Goal: Find specific page/section: Find specific page/section

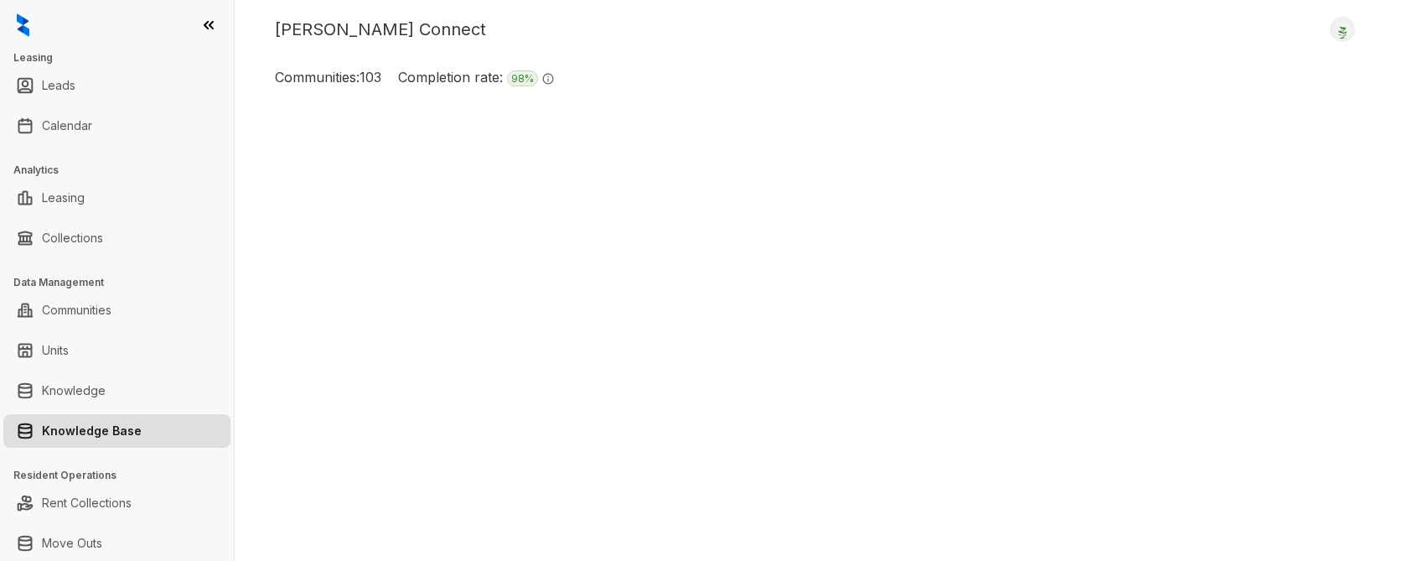
click at [89, 431] on link "Knowledge Base" at bounding box center [92, 431] width 100 height 34
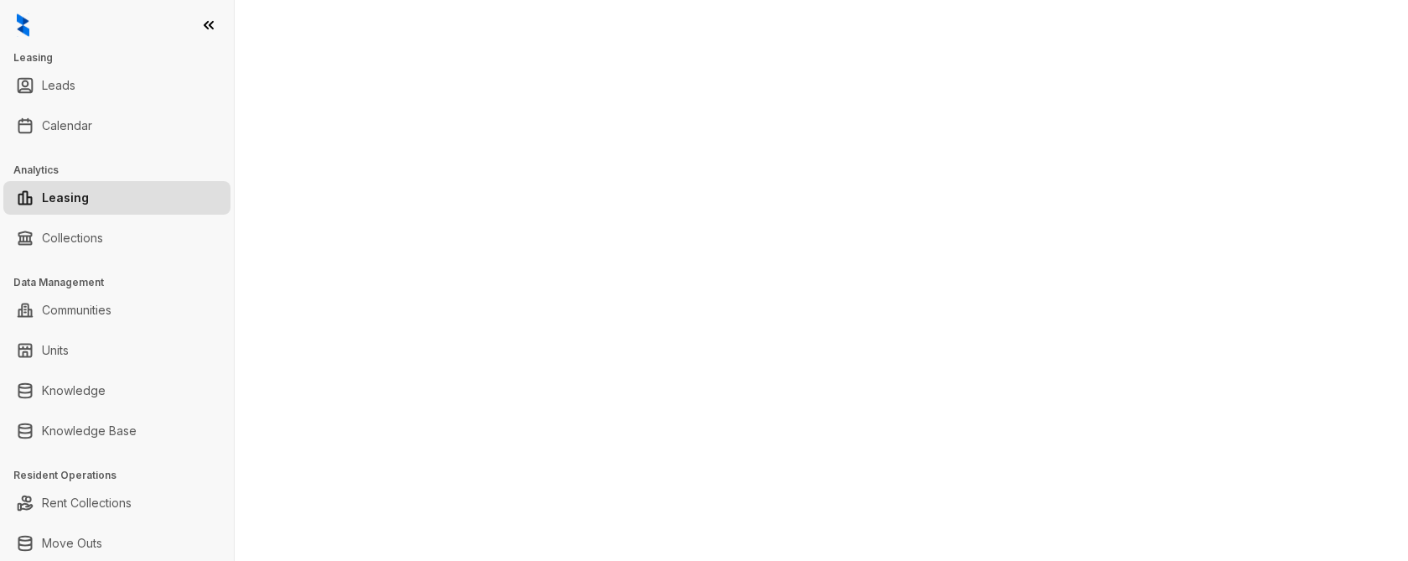
select select "******"
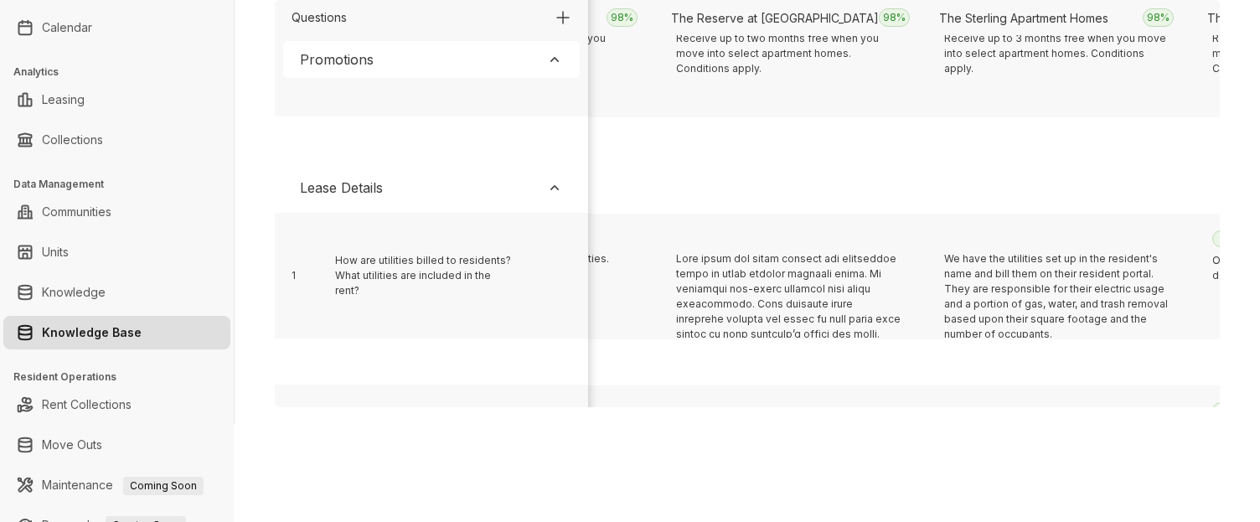
scroll to position [345, 7835]
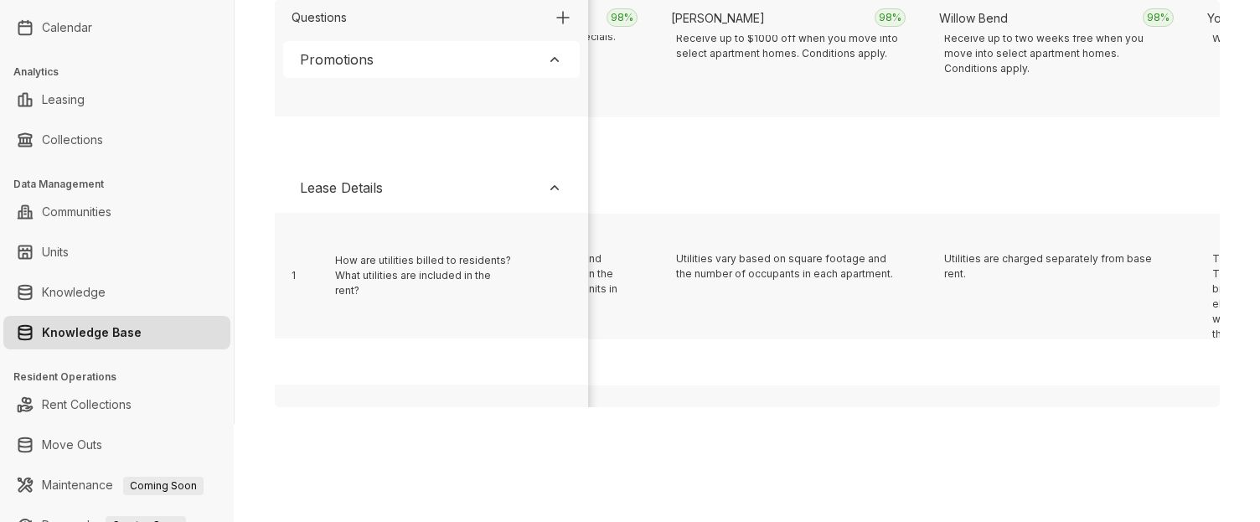
scroll to position [345, 2472]
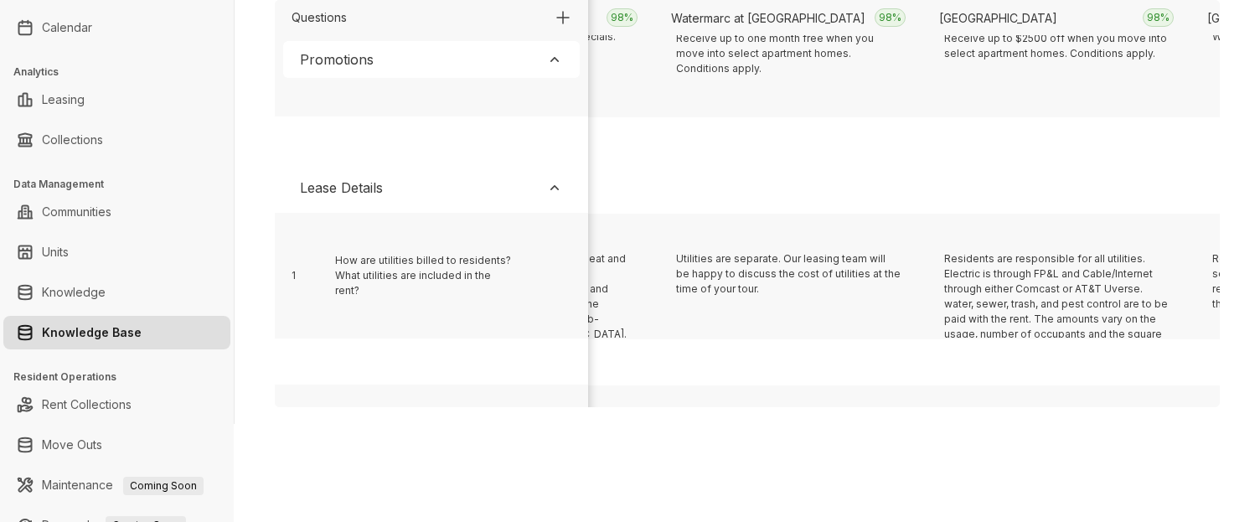
scroll to position [345, 15879]
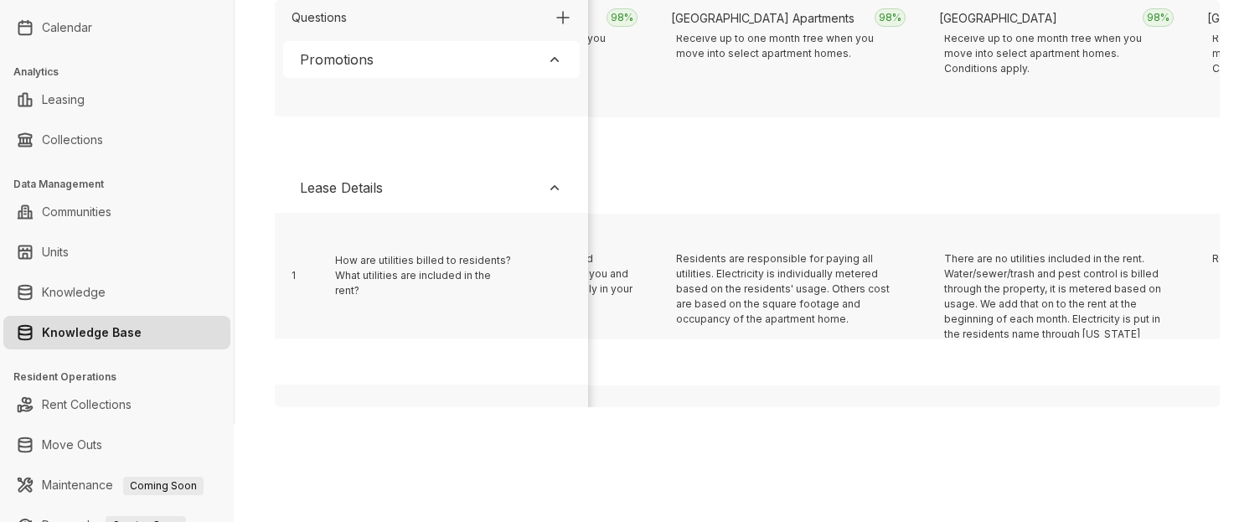
scroll to position [345, 9712]
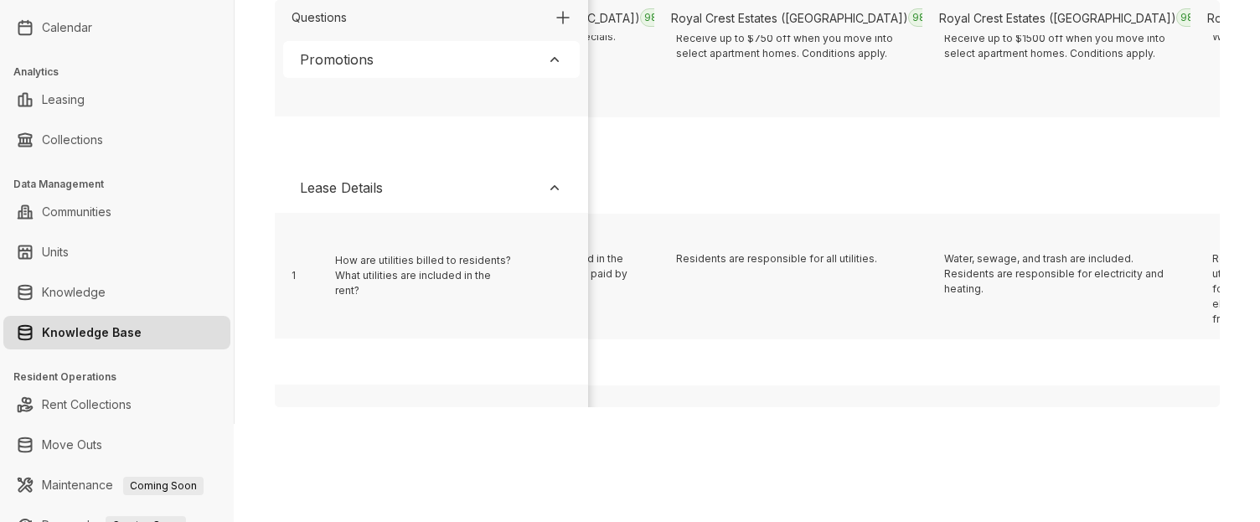
scroll to position [345, 16147]
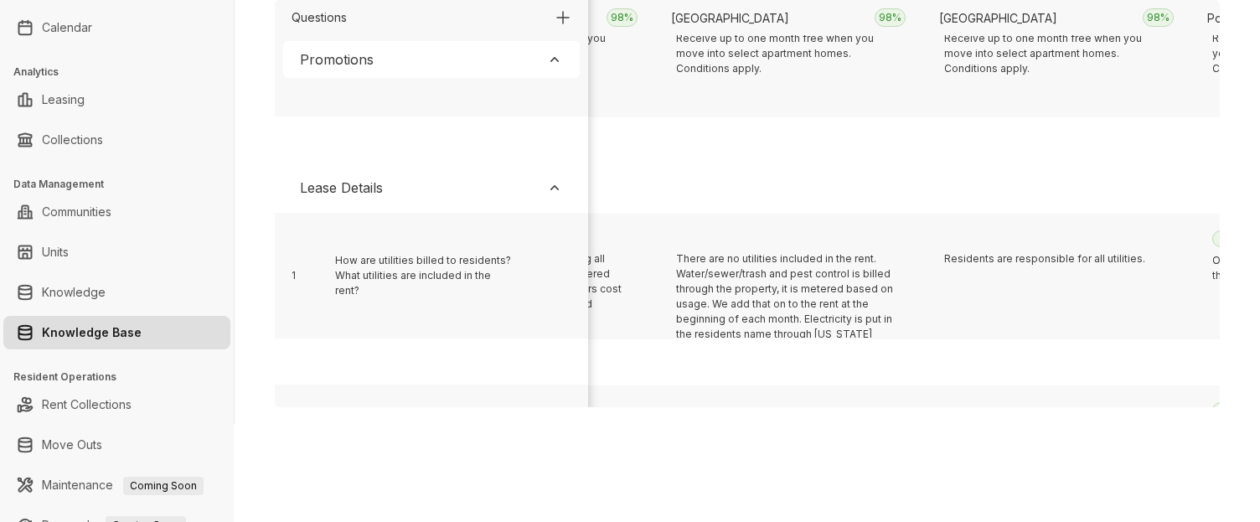
scroll to position [345, 2740]
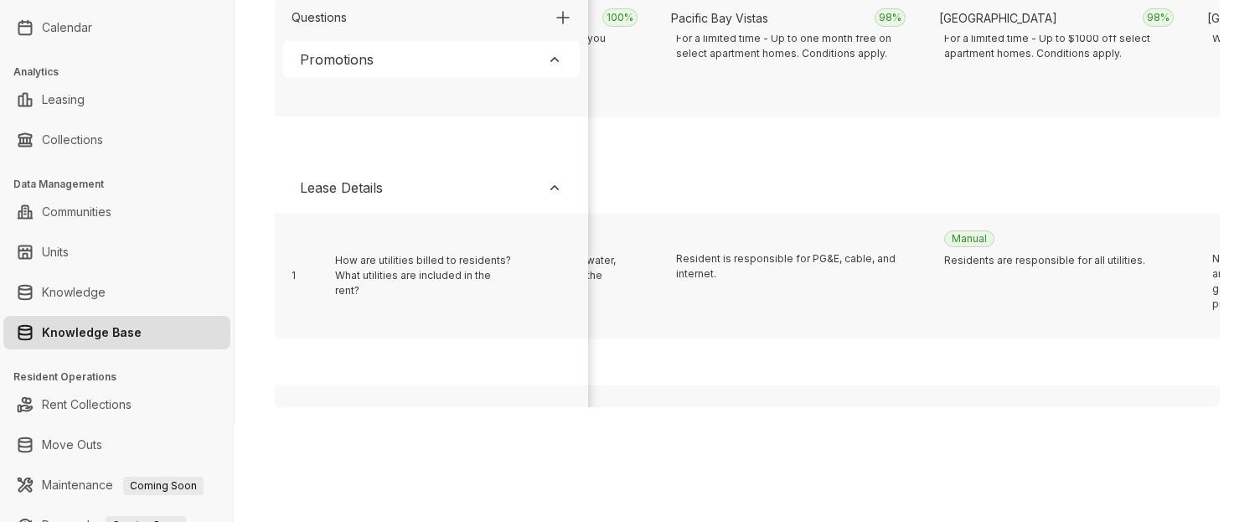
scroll to position [345, 10784]
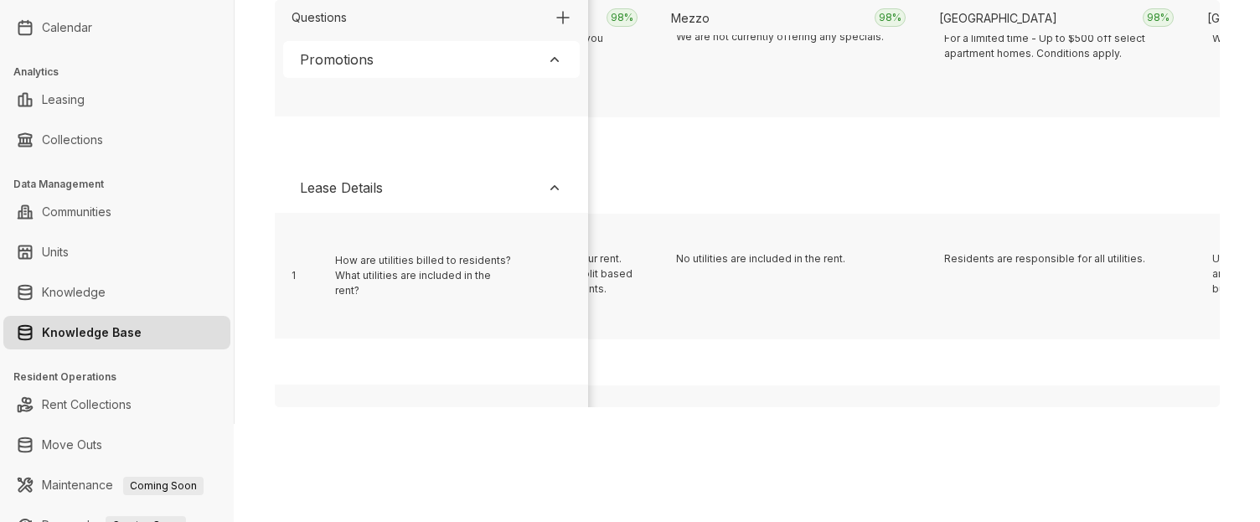
scroll to position [345, 595]
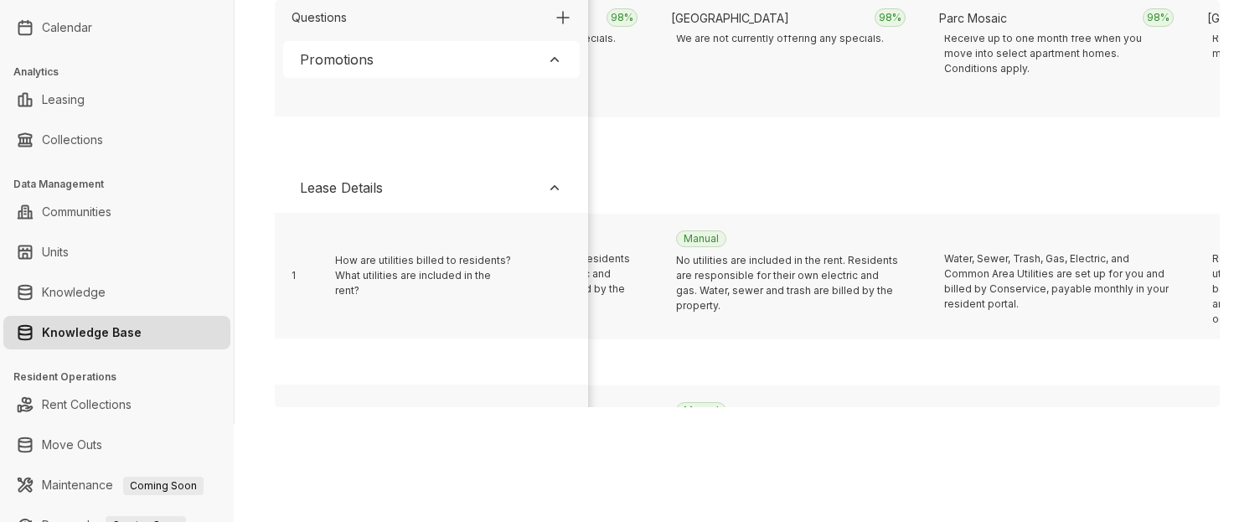
scroll to position [345, 9980]
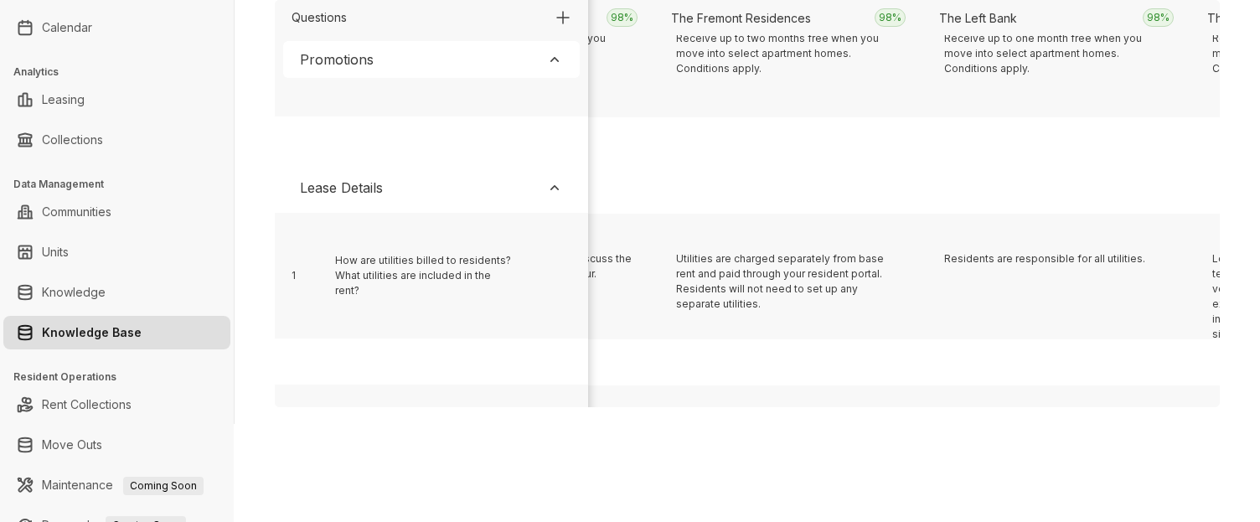
scroll to position [345, 19901]
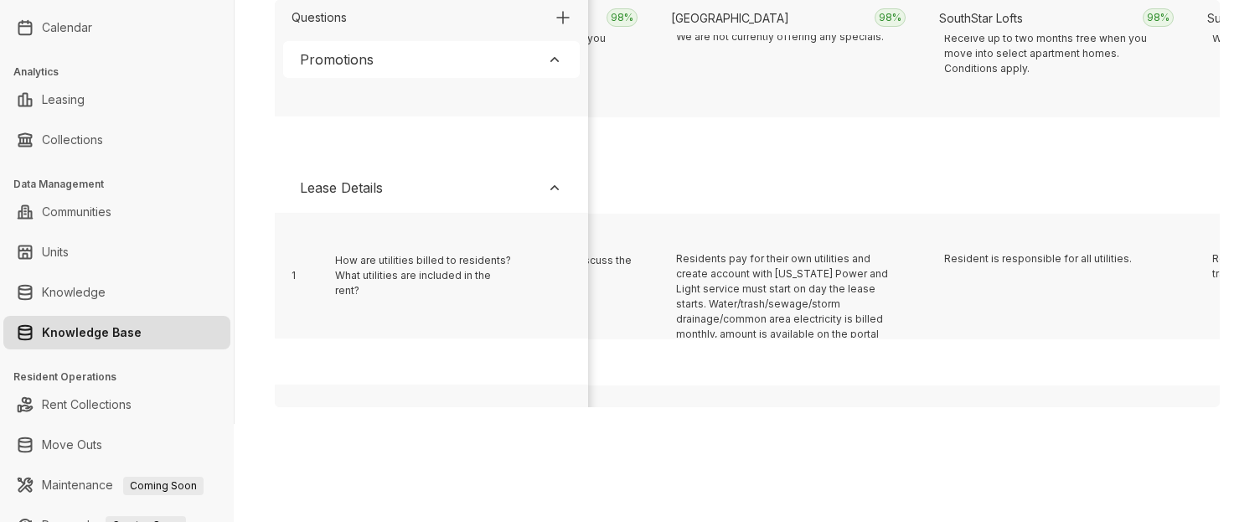
scroll to position [345, 1667]
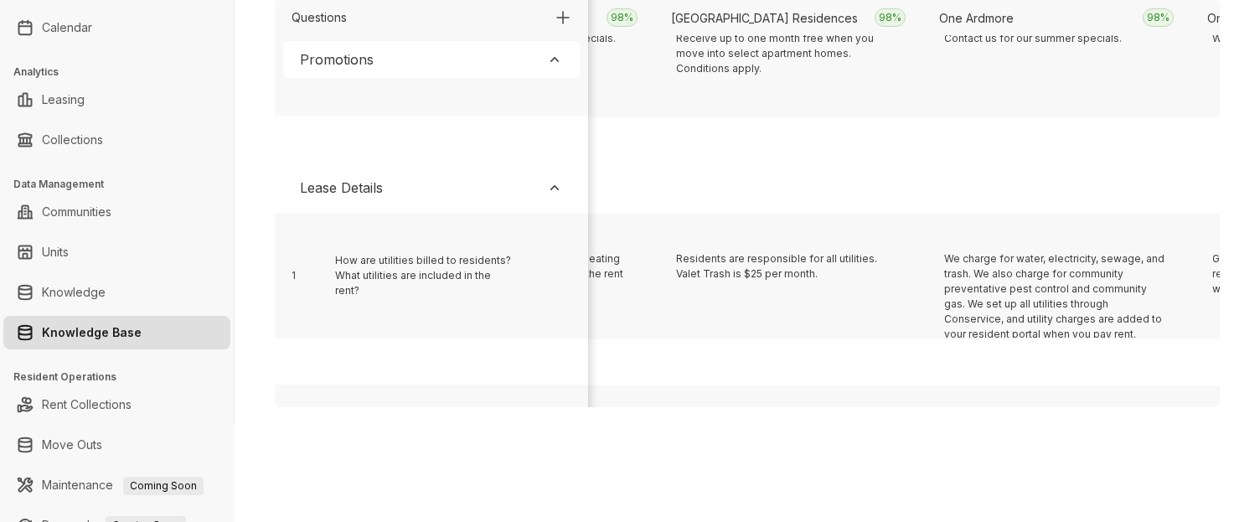
scroll to position [345, 5153]
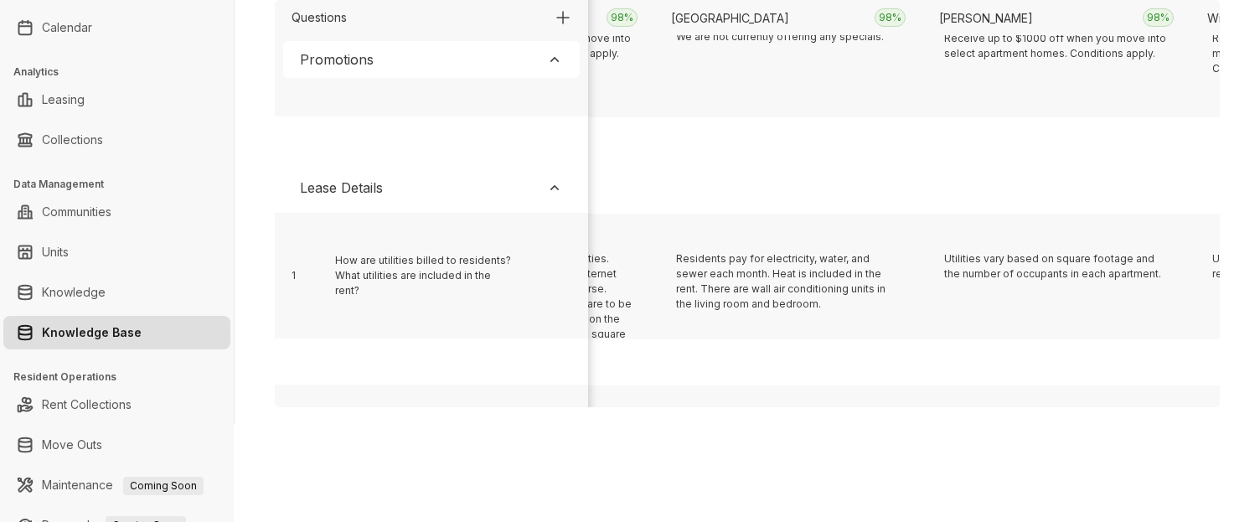
scroll to position [345, 20705]
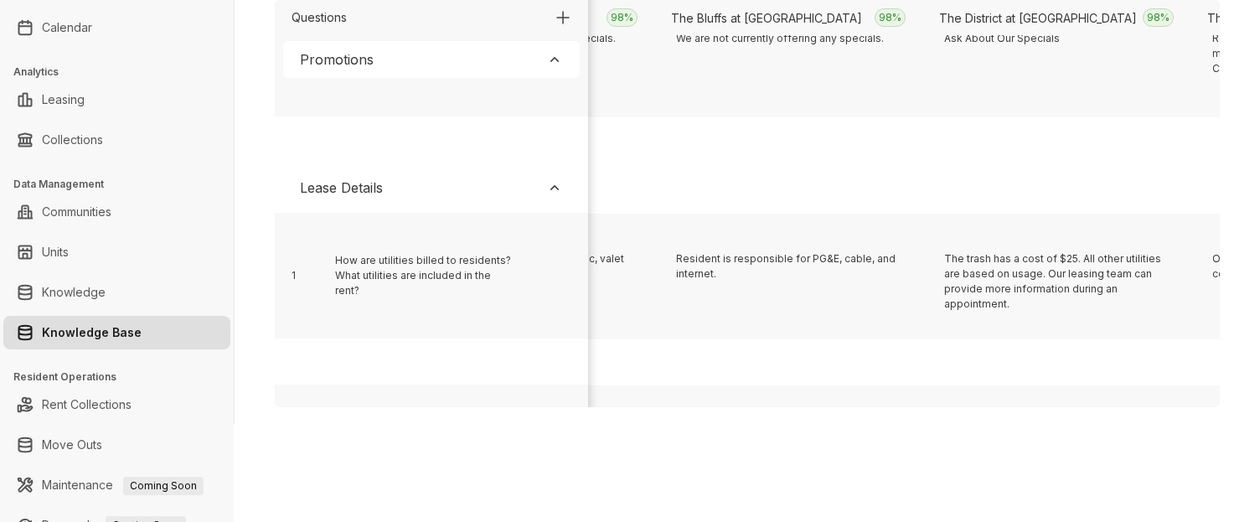
scroll to position [345, 1399]
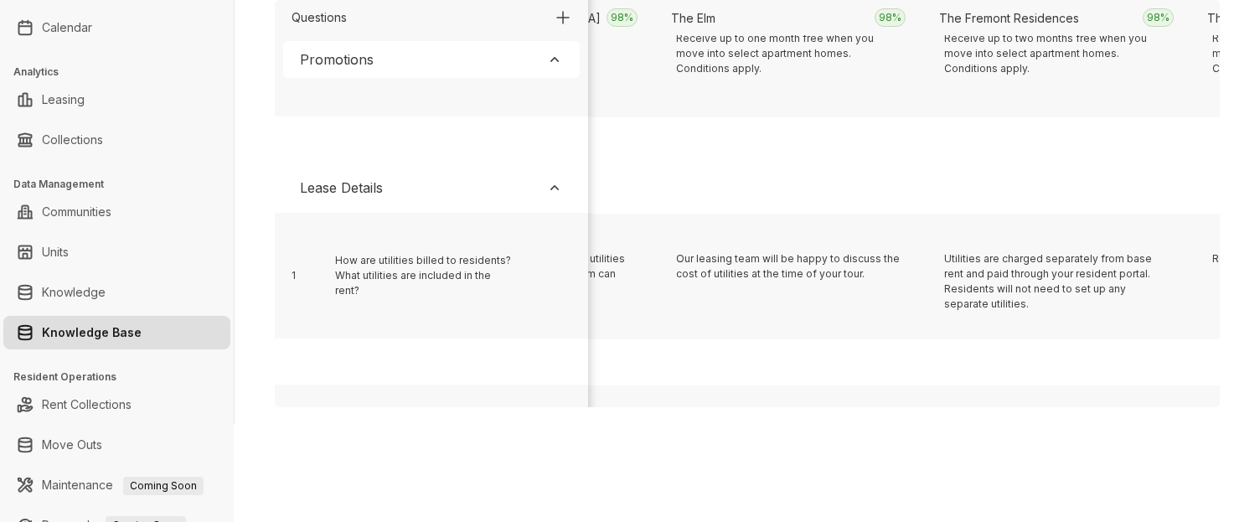
scroll to position [345, 17756]
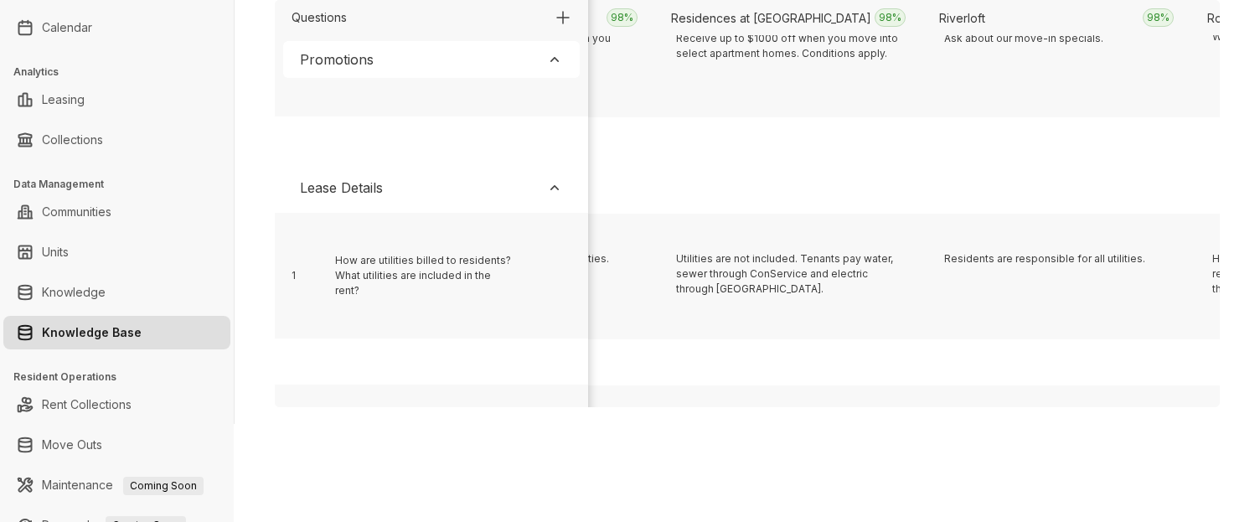
scroll to position [345, 11320]
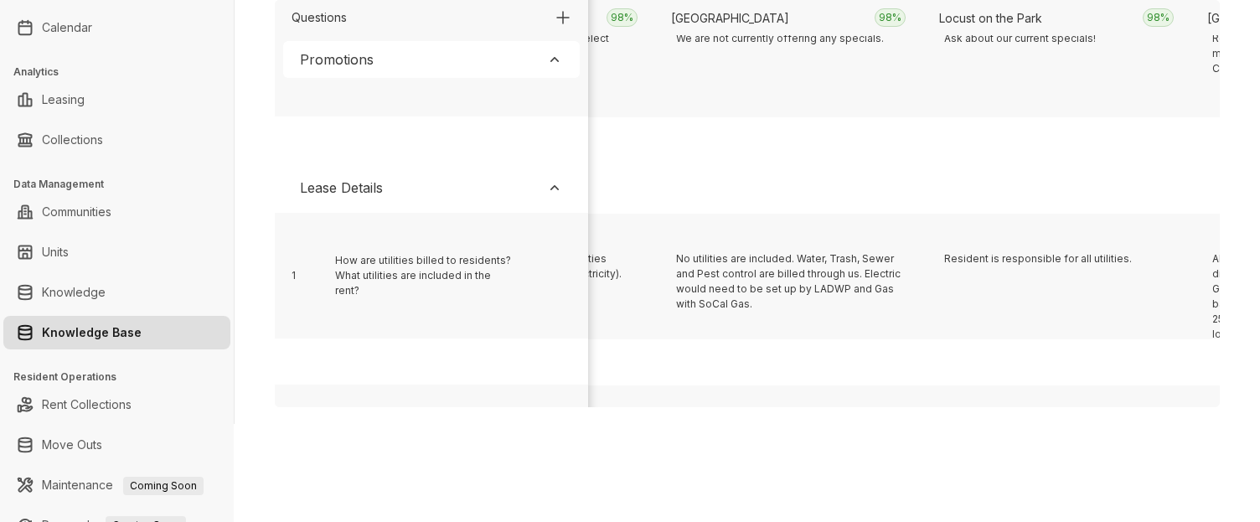
scroll to position [345, 5421]
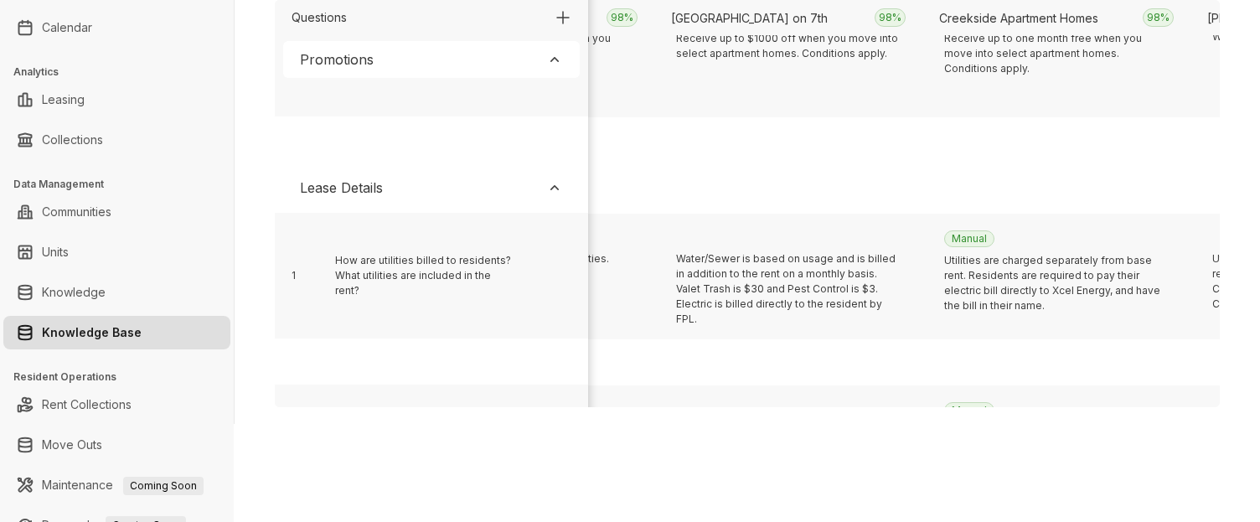
scroll to position [345, 3276]
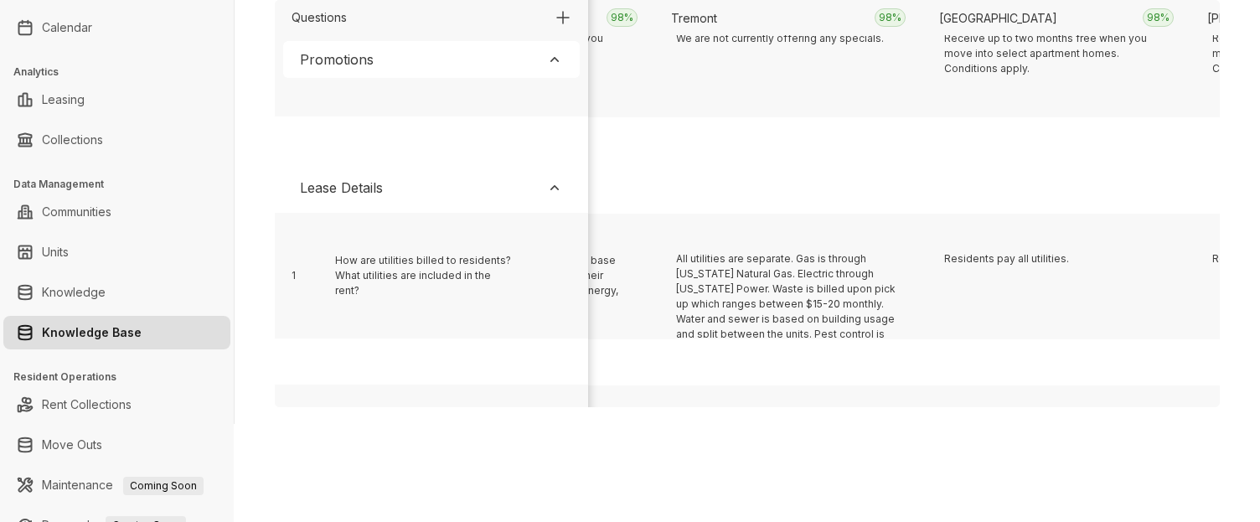
scroll to position [345, 20973]
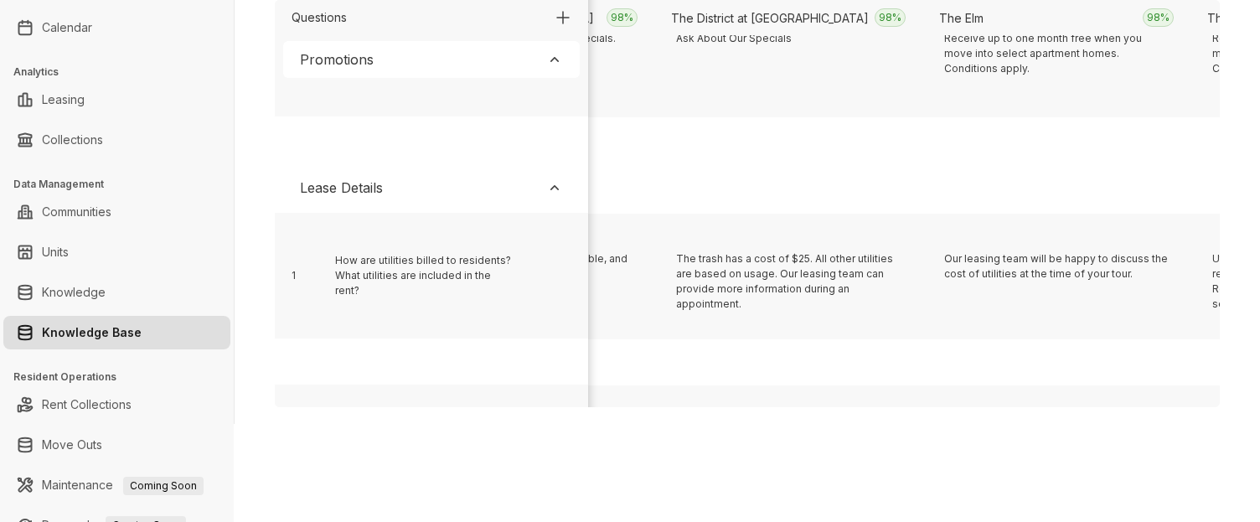
scroll to position [345, 13197]
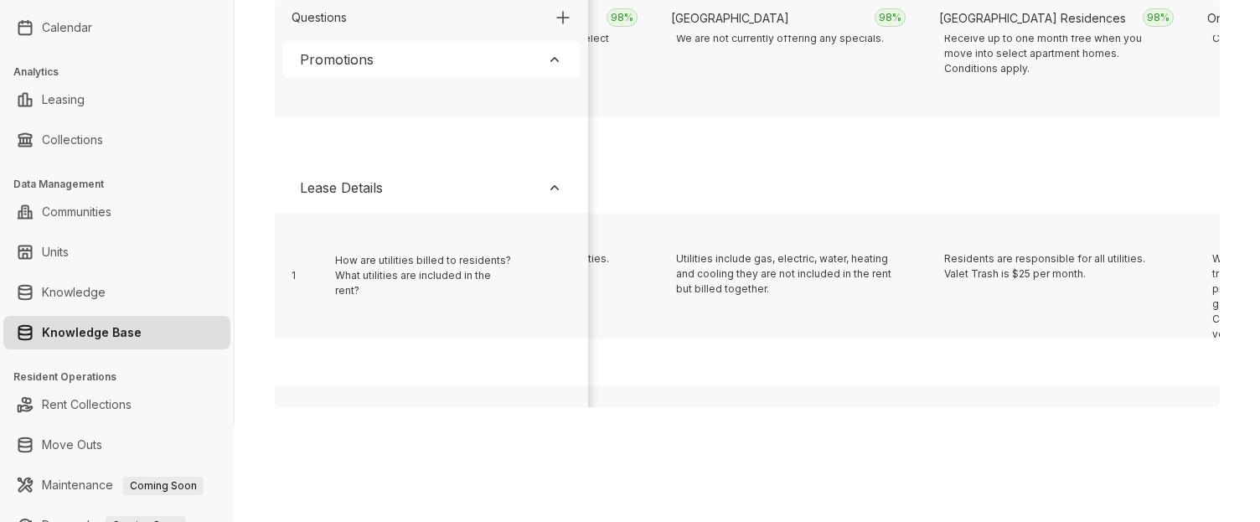
scroll to position [345, 3544]
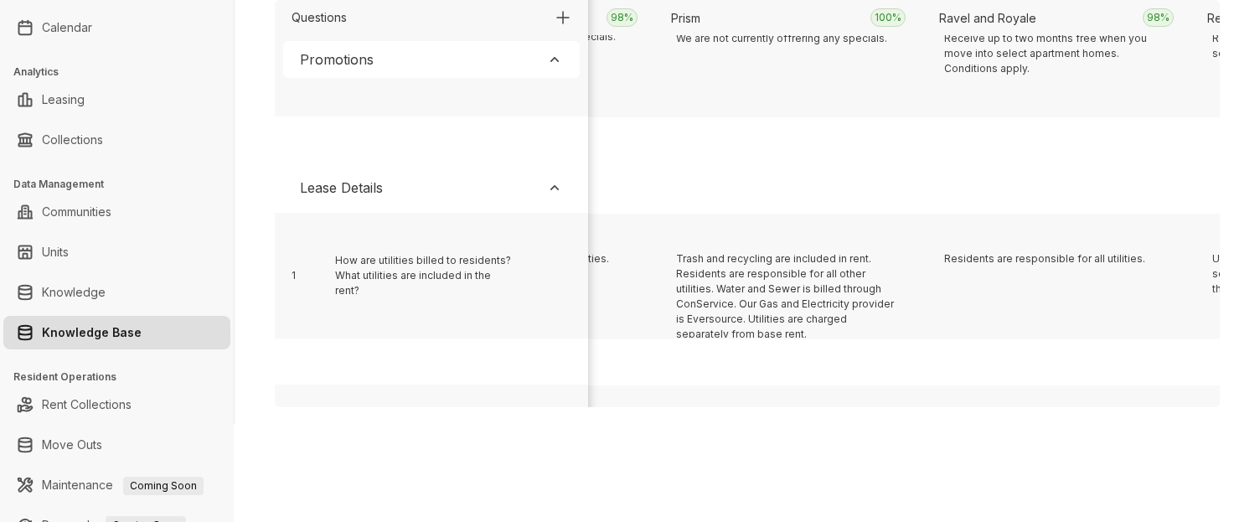
scroll to position [345, 7298]
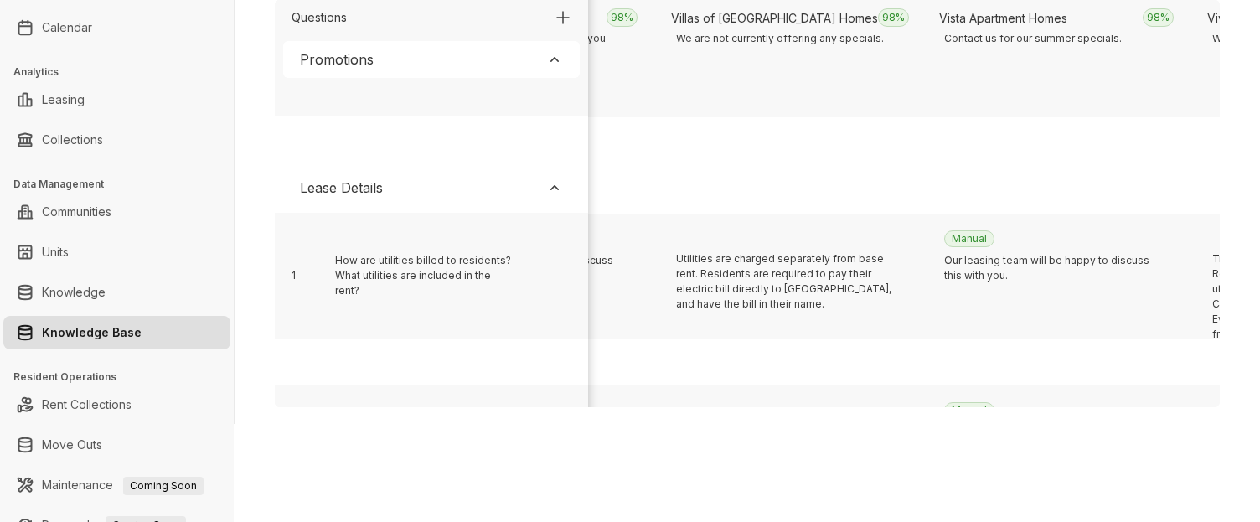
scroll to position [345, 4617]
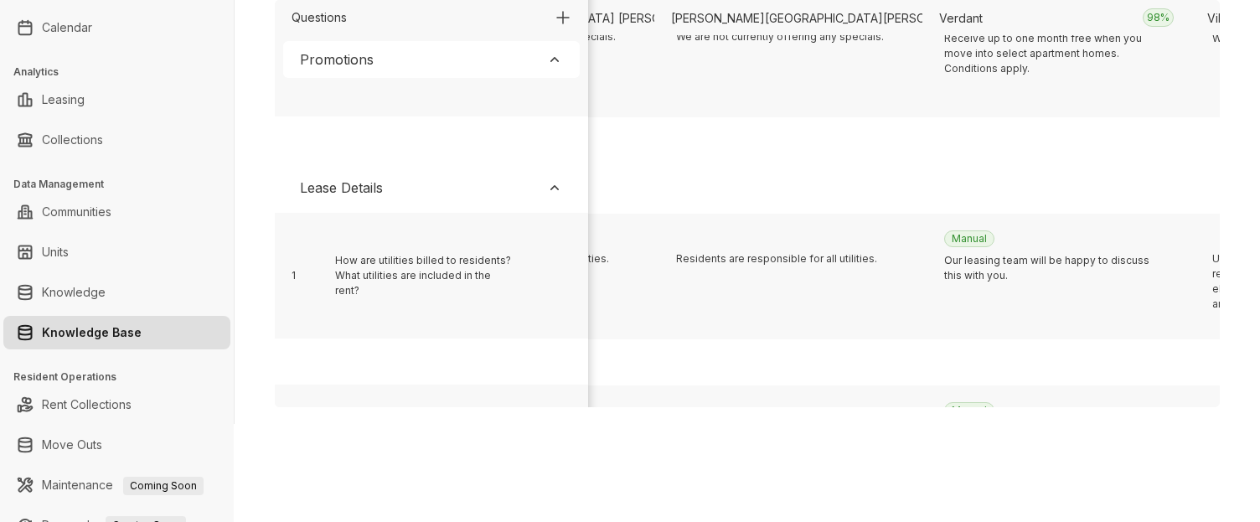
scroll to position [345, 16415]
